Goal: Entertainment & Leisure: Consume media (video, audio)

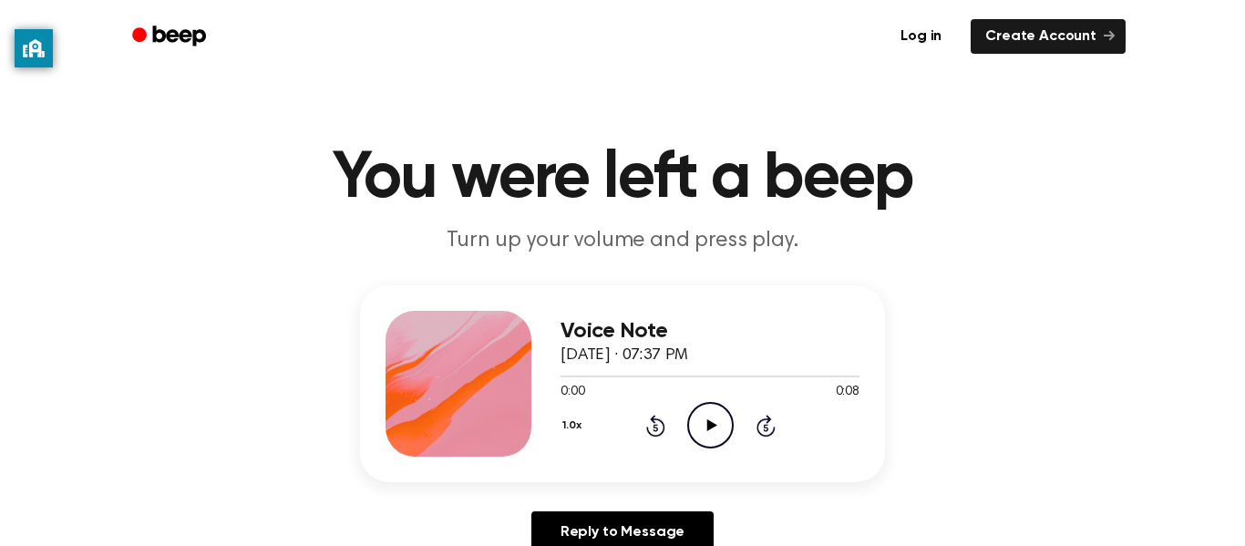
click at [711, 417] on icon "Play Audio" at bounding box center [710, 425] width 46 height 46
click at [711, 430] on icon "Play Audio" at bounding box center [710, 425] width 46 height 46
click at [712, 407] on icon "Play Audio" at bounding box center [710, 425] width 46 height 46
click at [708, 408] on icon "Play Audio" at bounding box center [710, 425] width 46 height 46
